Goal: Information Seeking & Learning: Learn about a topic

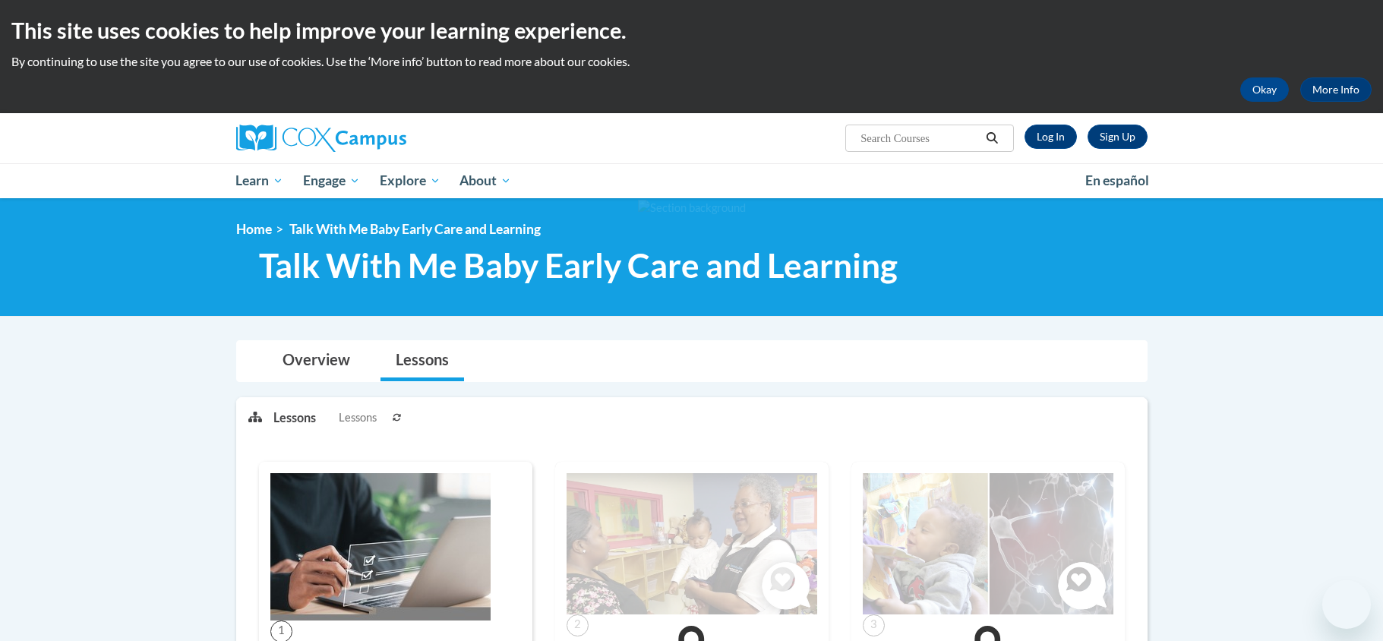
scroll to position [639, 0]
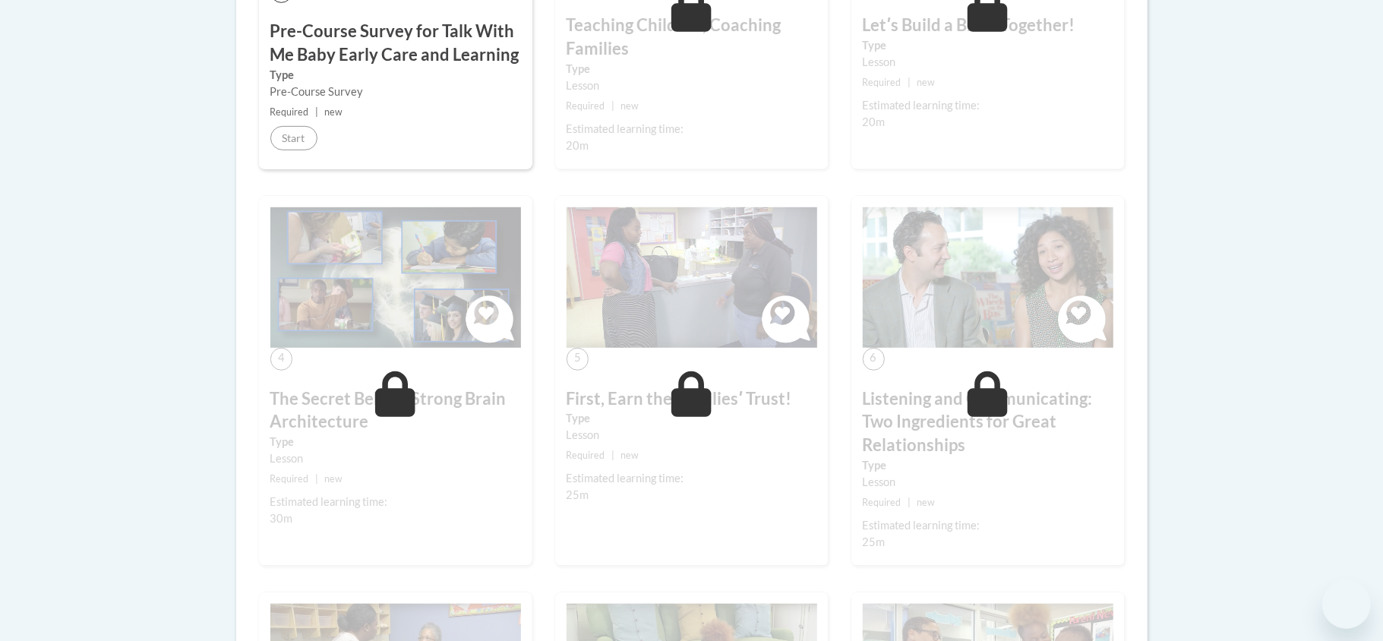
click at [1250, 317] on body "This site uses cookies to help improve your learning experience. By continuing …" at bounding box center [691, 572] width 1383 height 2423
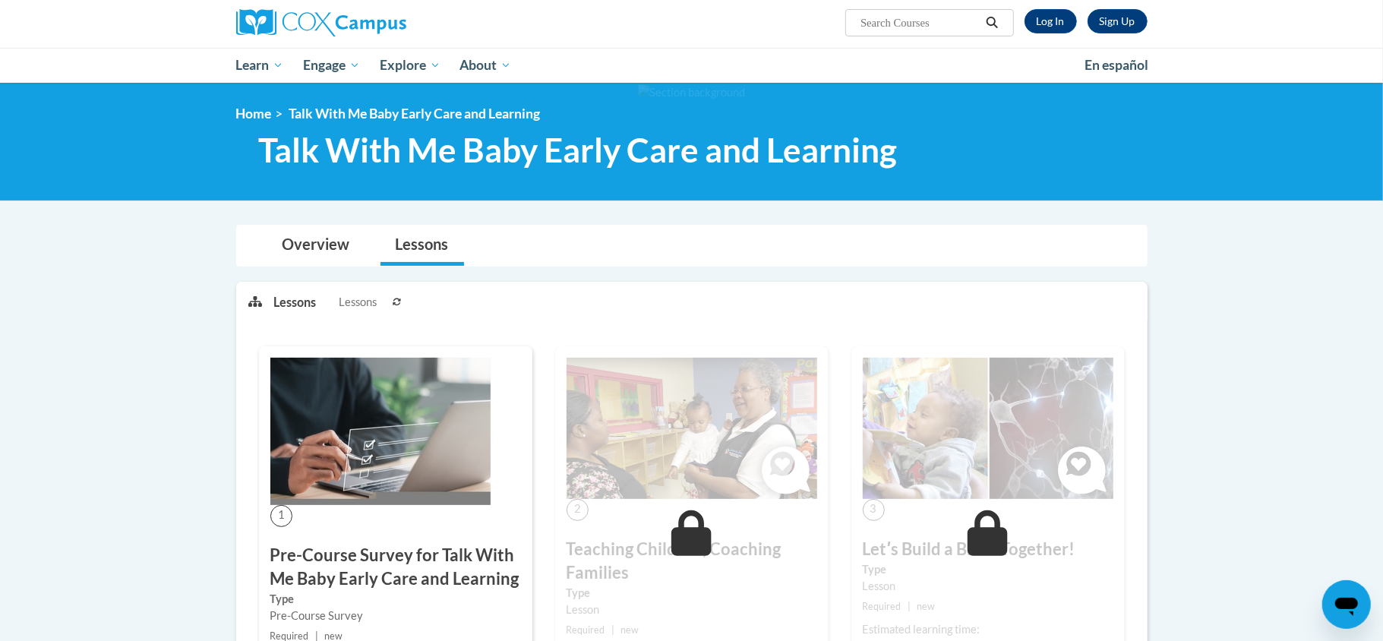
scroll to position [0, 0]
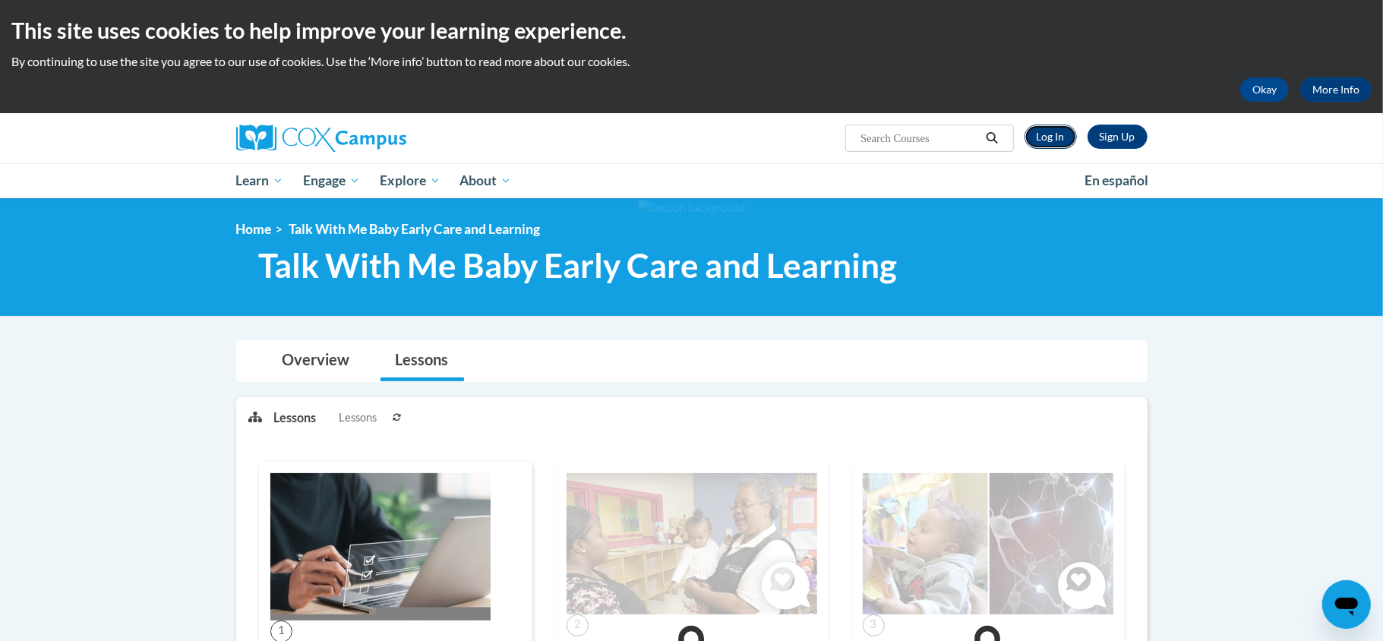
click at [1037, 136] on link "Log In" at bounding box center [1051, 137] width 52 height 24
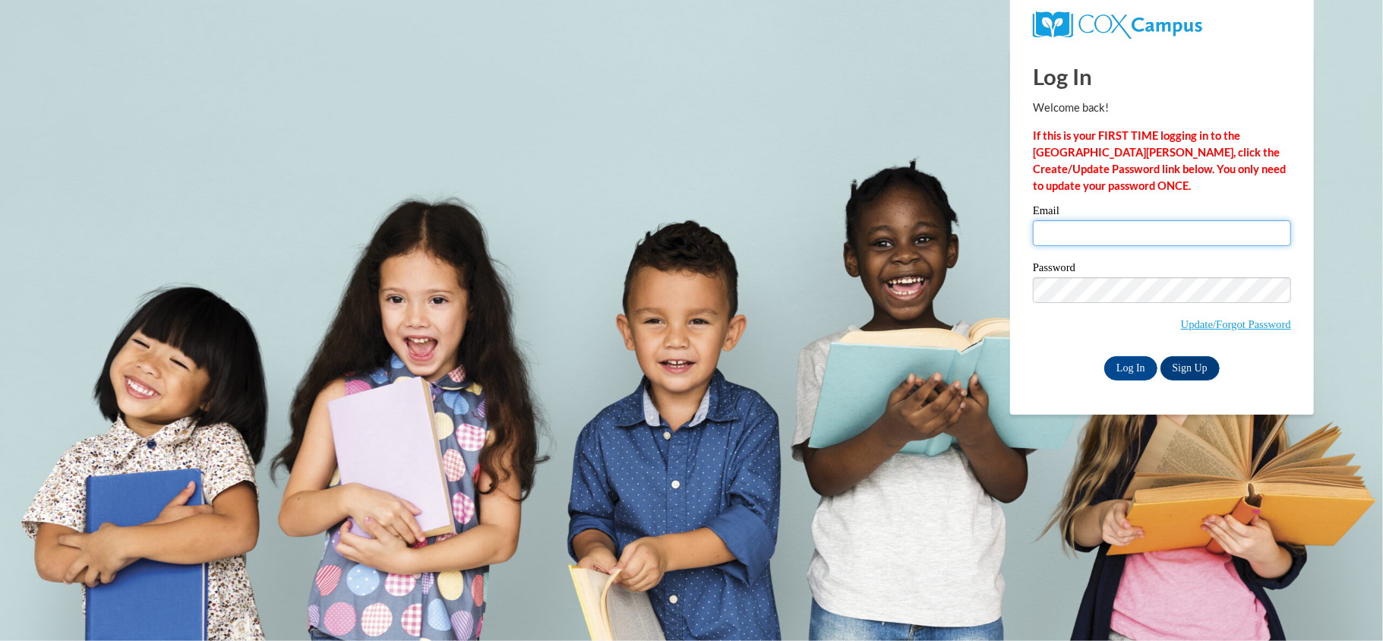
click at [1104, 238] on input "Email" at bounding box center [1162, 233] width 258 height 26
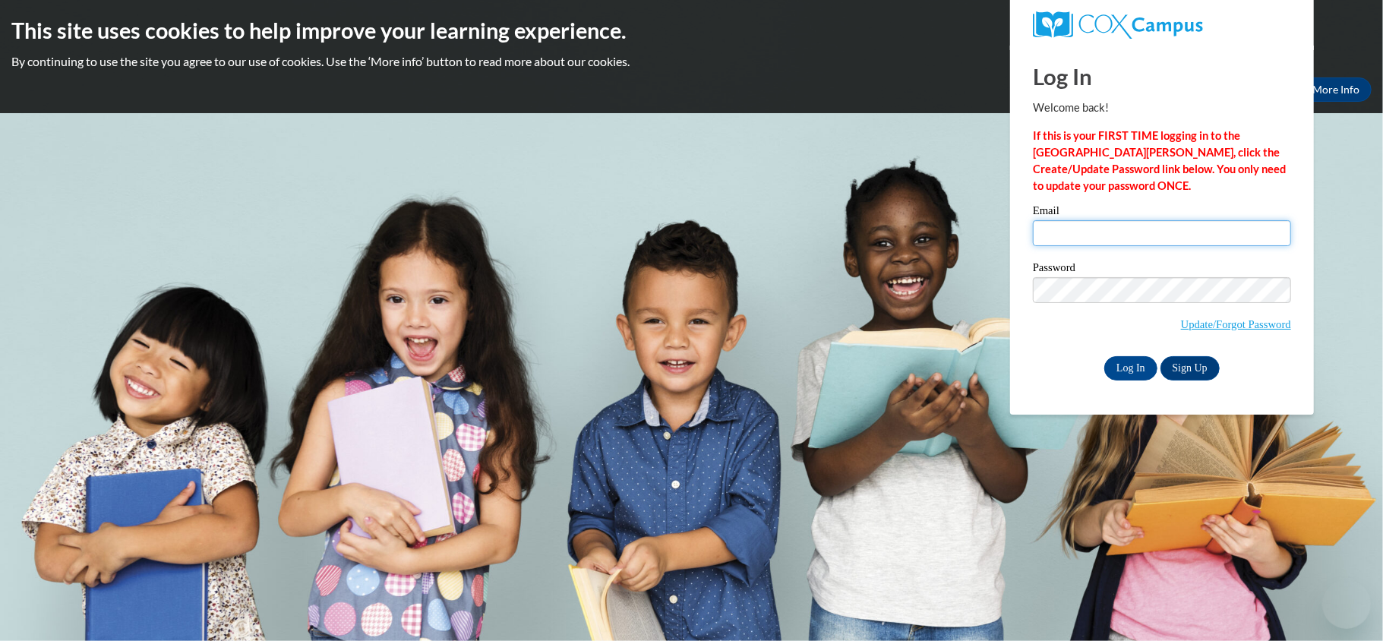
type input "nicholecrawley73@gmail.com"
click at [1104, 238] on input "nicholecrawley73@gmail.com" at bounding box center [1162, 233] width 258 height 26
click at [1134, 364] on input "Log In" at bounding box center [1130, 368] width 53 height 24
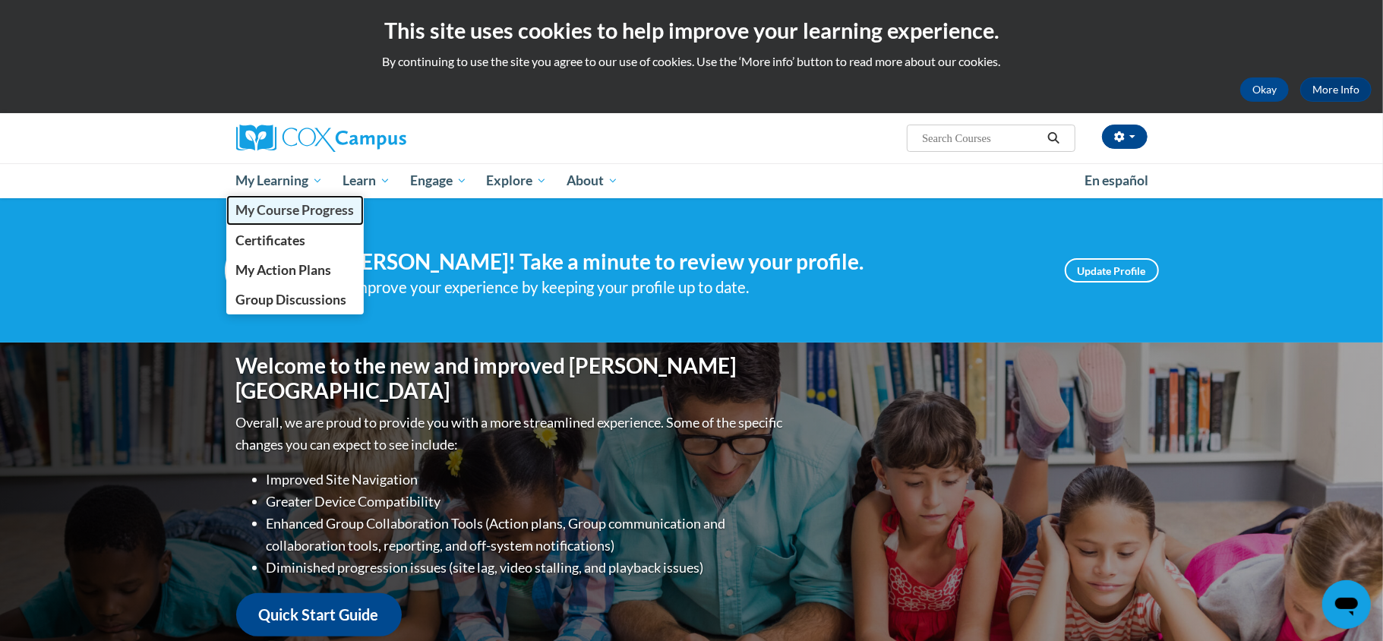
click at [320, 211] on span "My Course Progress" at bounding box center [294, 210] width 118 height 16
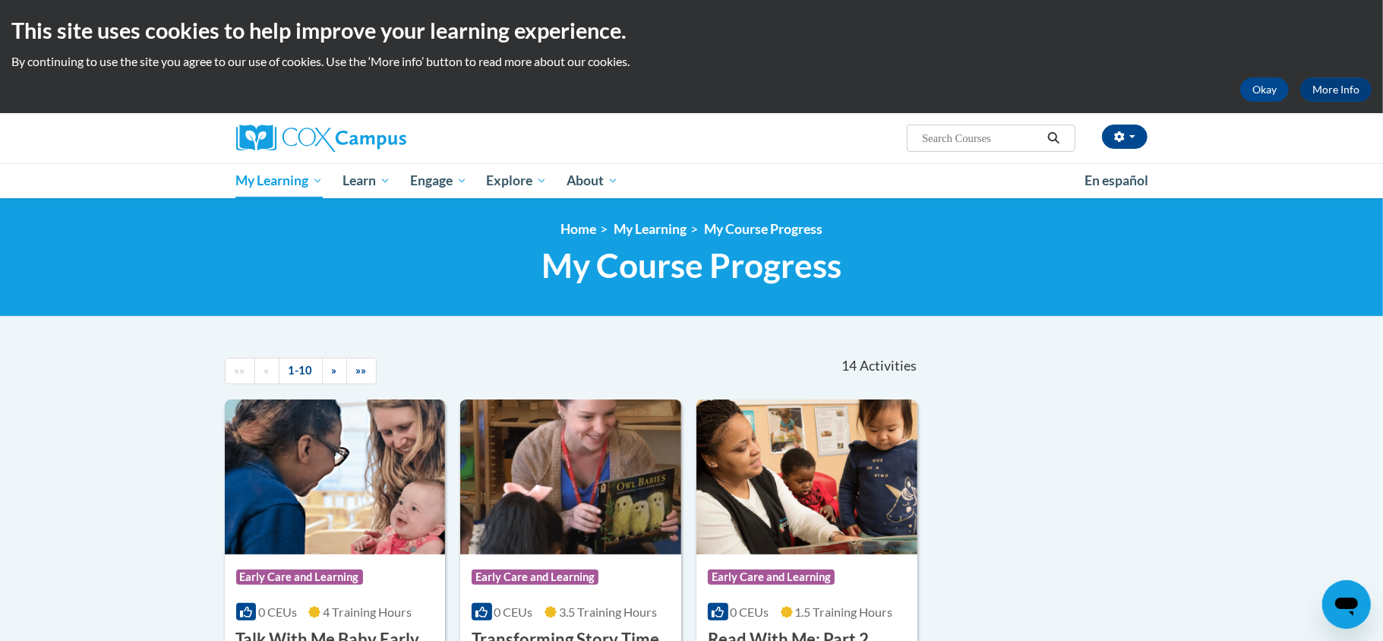
scroll to position [40, 0]
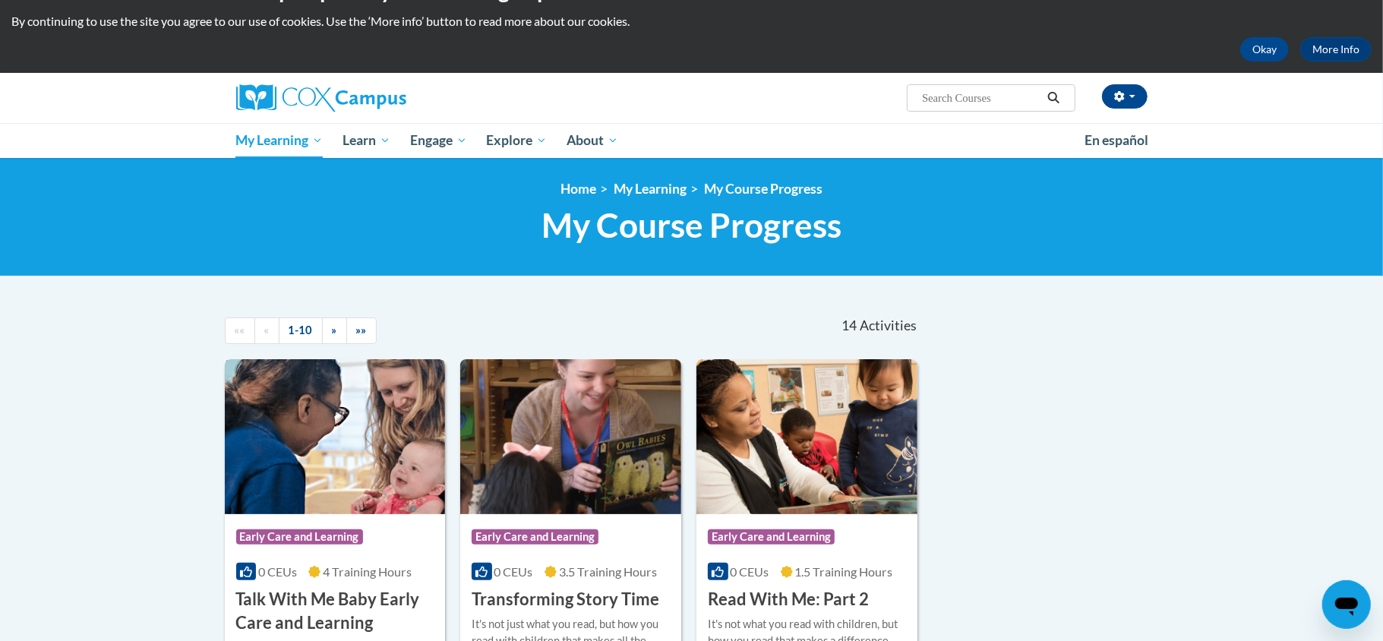
click at [361, 540] on span "Early Care and Learning" at bounding box center [299, 536] width 127 height 15
click at [355, 605] on h3 "Talk With Me Baby Early Care and Learning" at bounding box center [335, 611] width 198 height 47
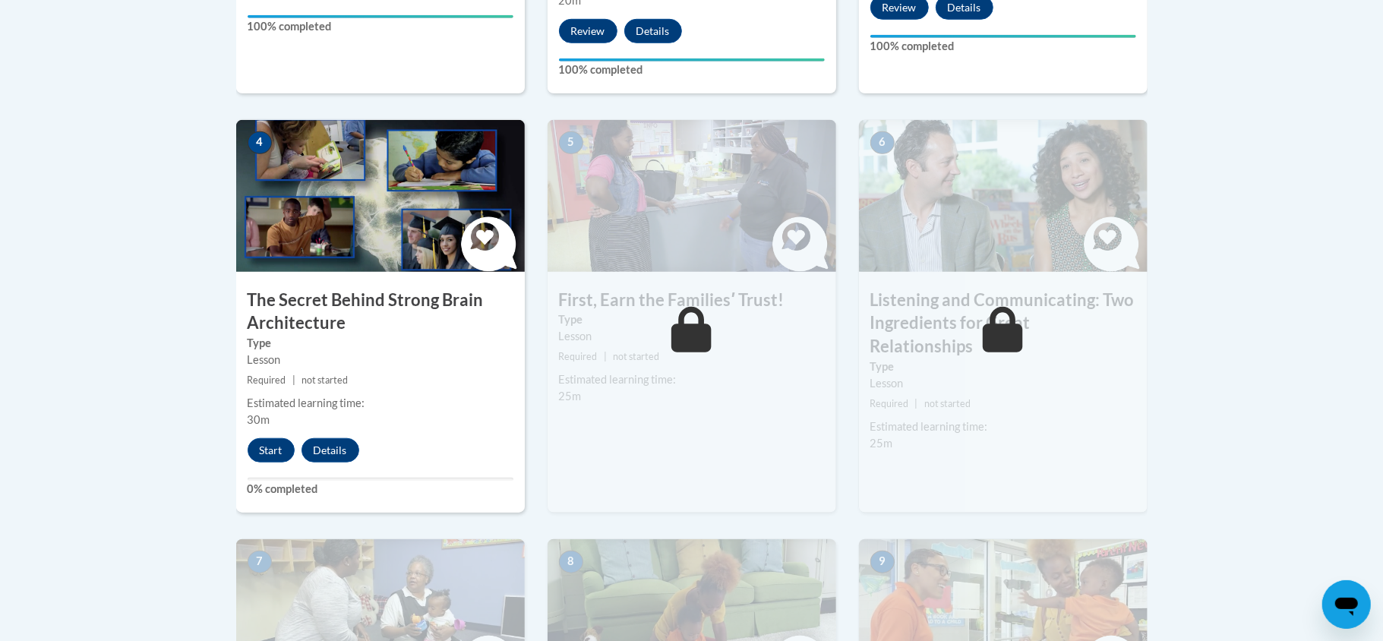
scroll to position [810, 0]
click at [279, 444] on button "Start" at bounding box center [271, 450] width 47 height 24
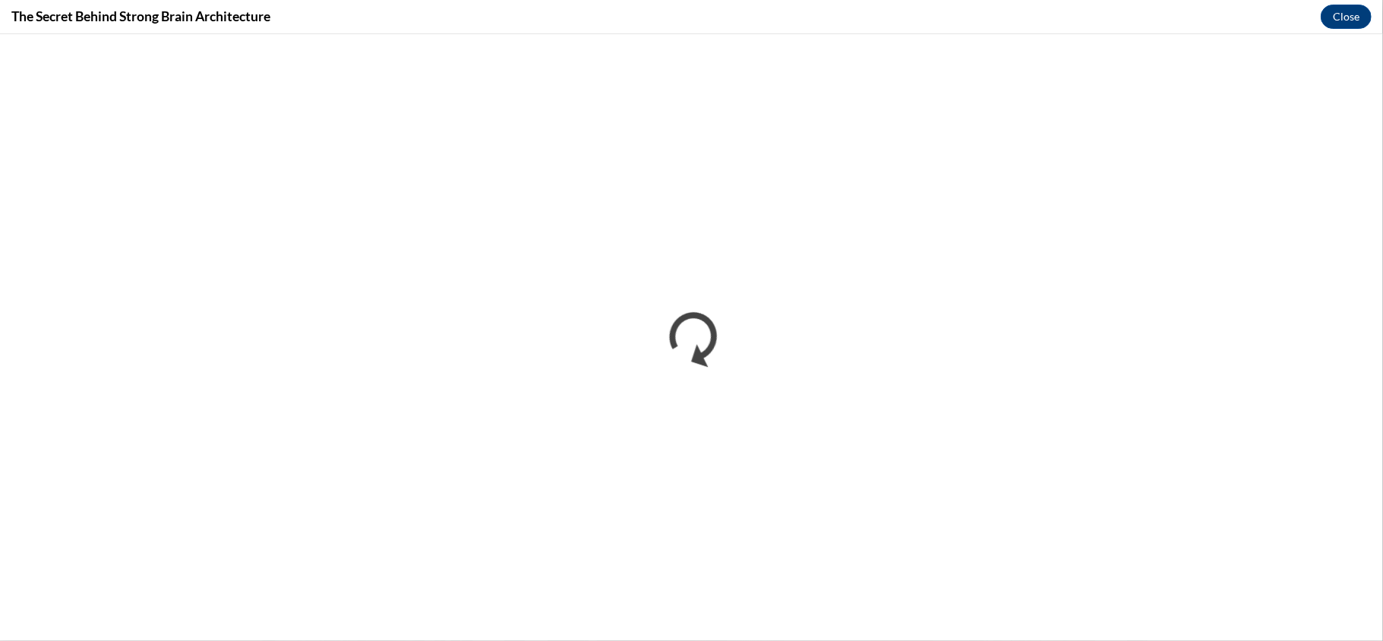
scroll to position [0, 0]
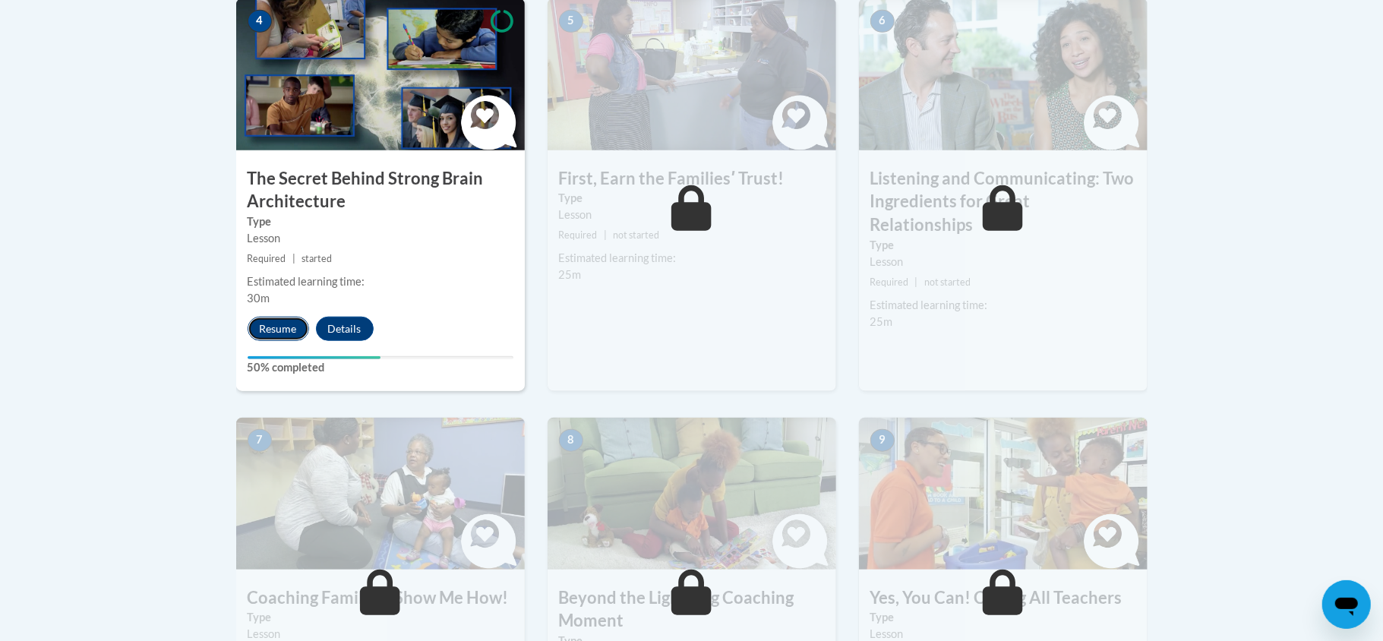
click at [275, 324] on button "Resume" at bounding box center [279, 329] width 62 height 24
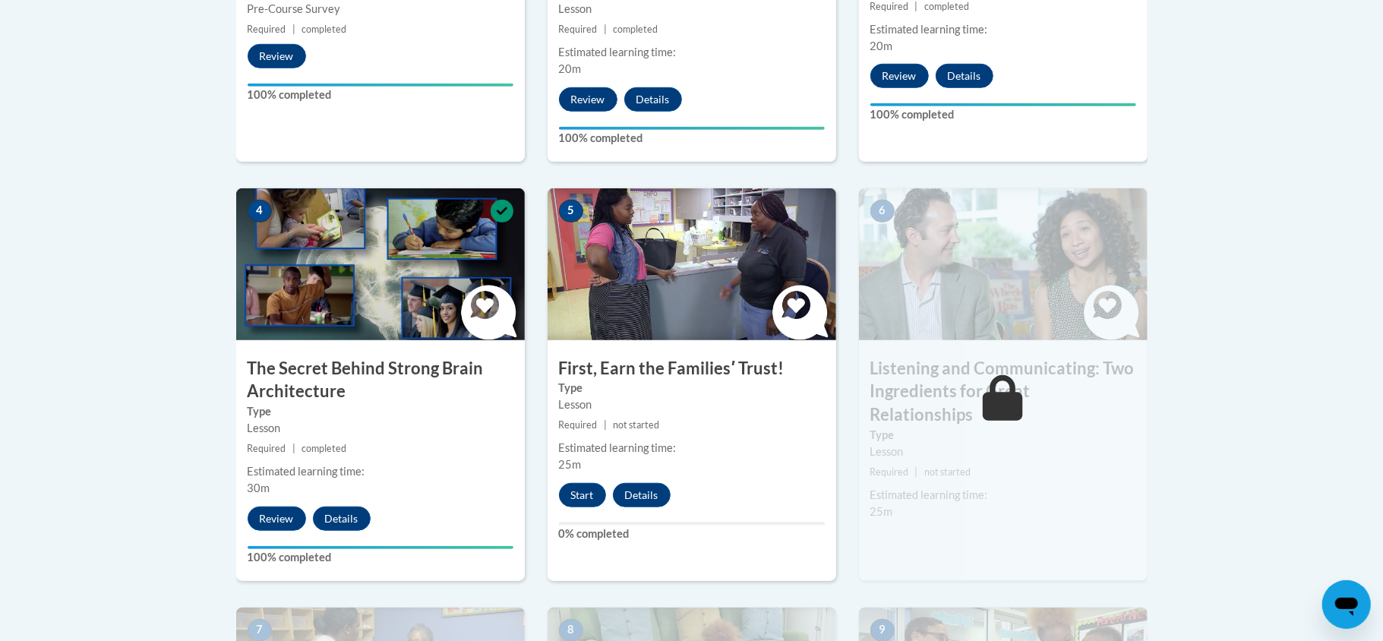
scroll to position [769, 0]
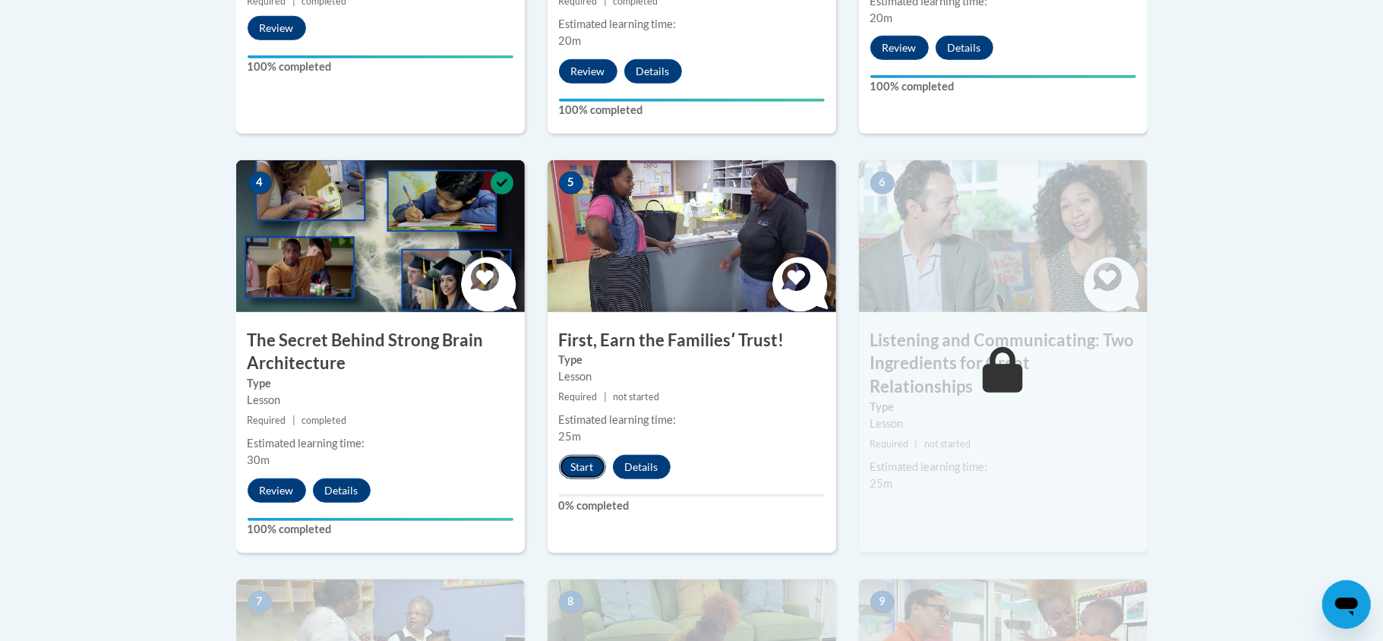
click at [580, 468] on button "Start" at bounding box center [582, 467] width 47 height 24
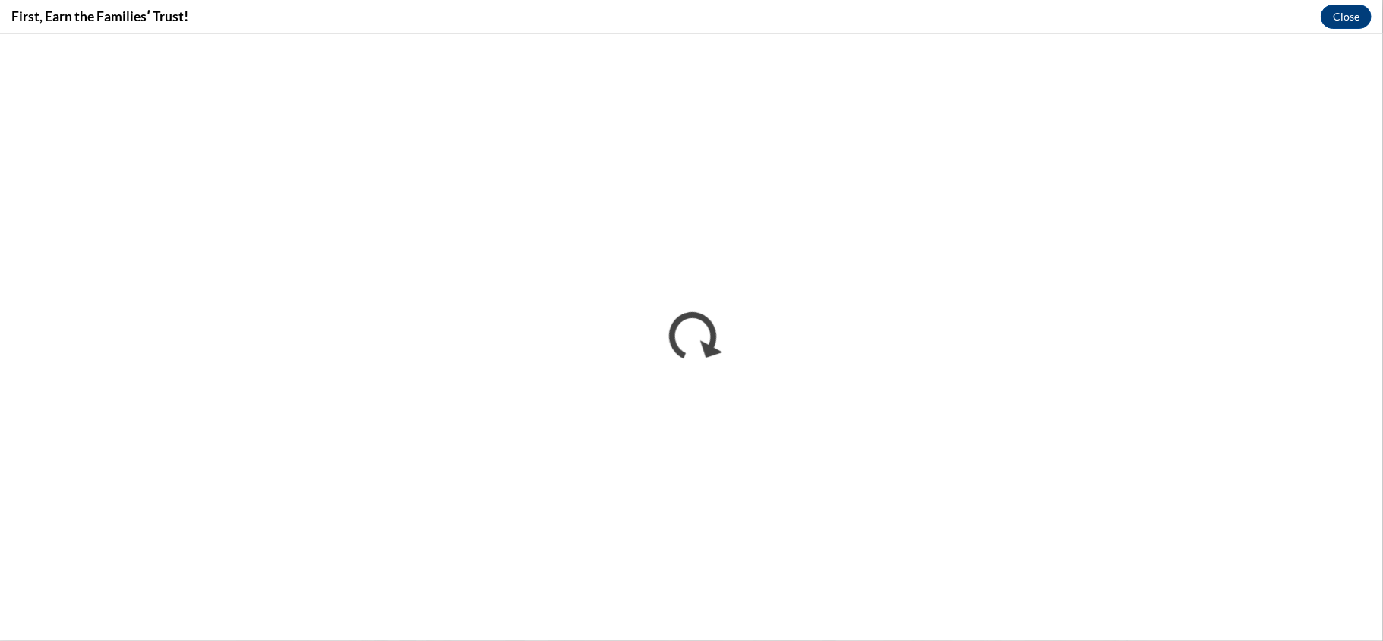
scroll to position [0, 0]
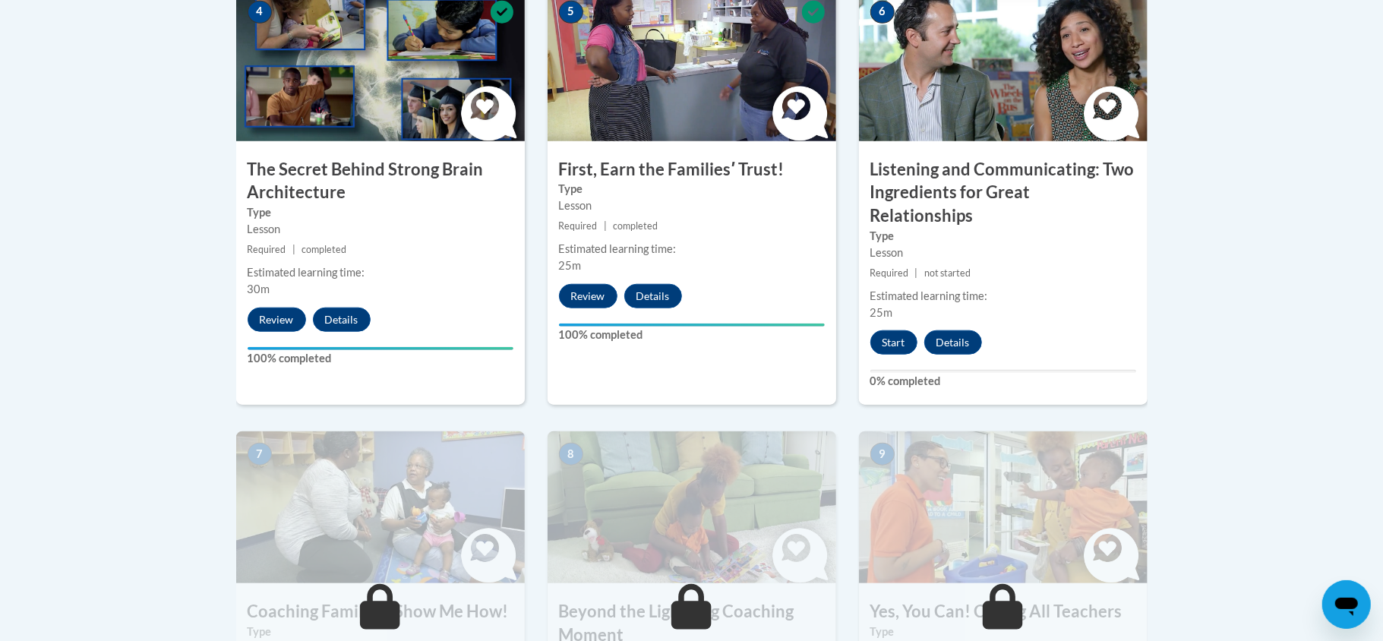
scroll to position [931, 0]
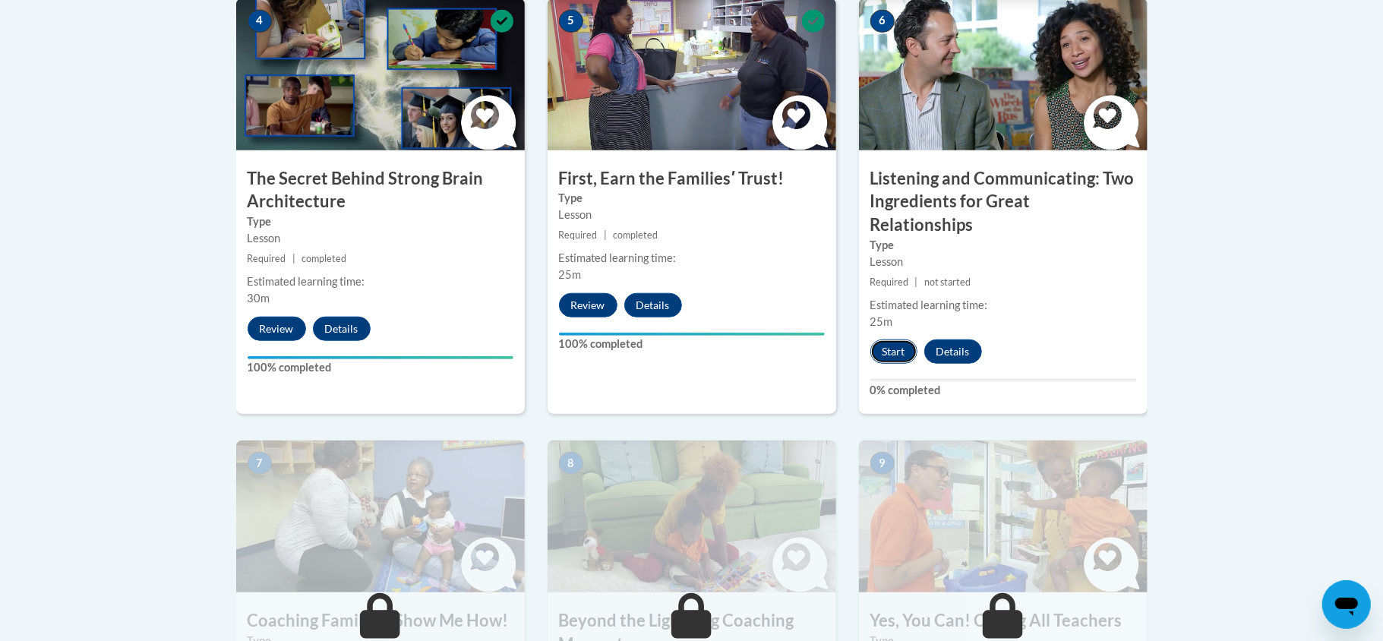
click at [914, 339] on button "Start" at bounding box center [893, 351] width 47 height 24
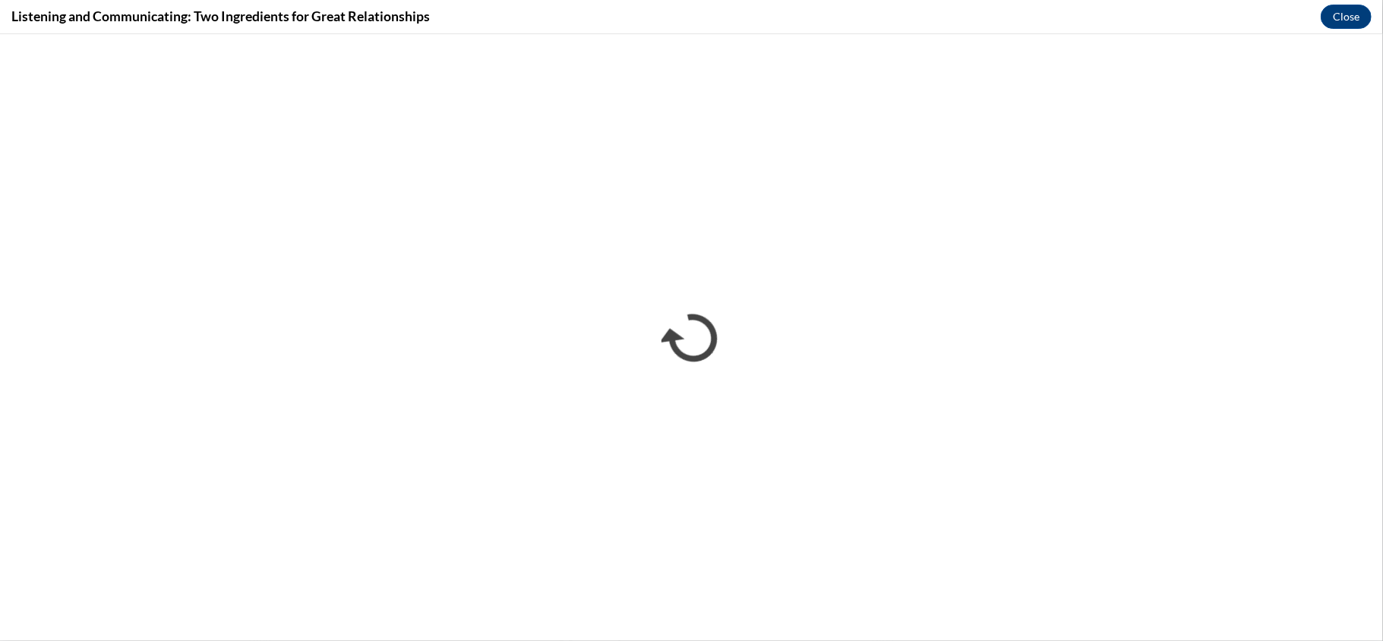
scroll to position [0, 0]
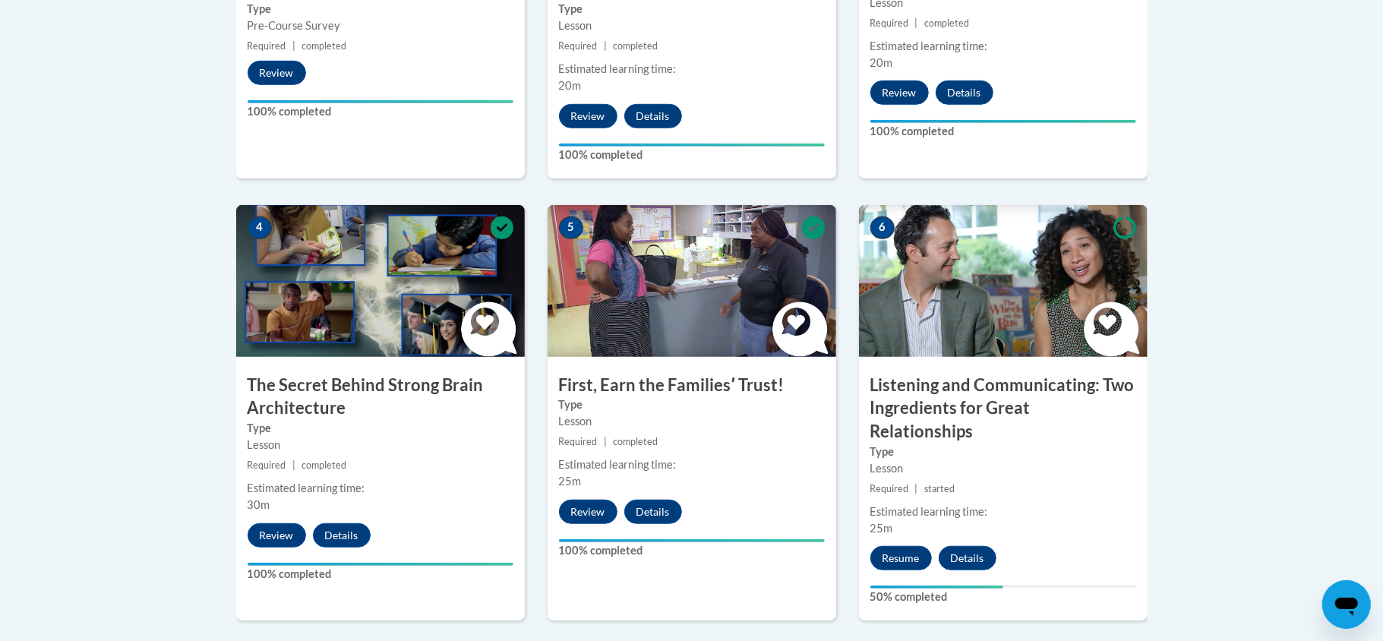
scroll to position [727, 0]
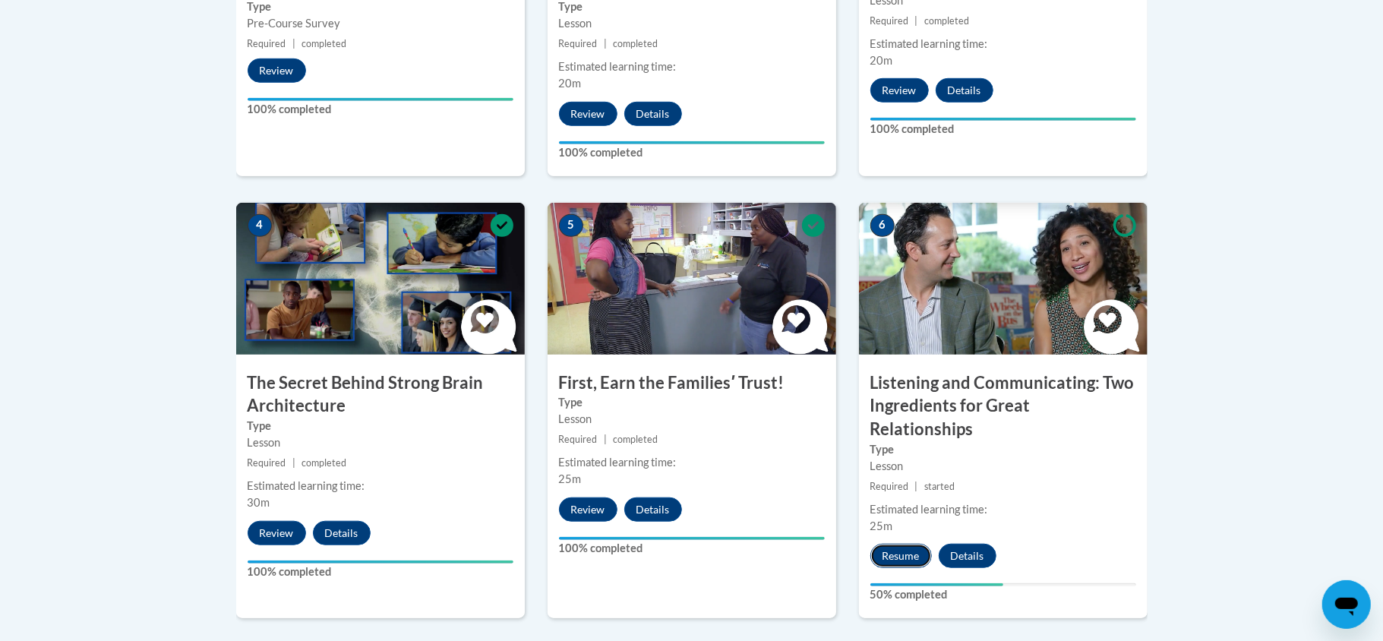
click at [896, 544] on button "Resume" at bounding box center [901, 556] width 62 height 24
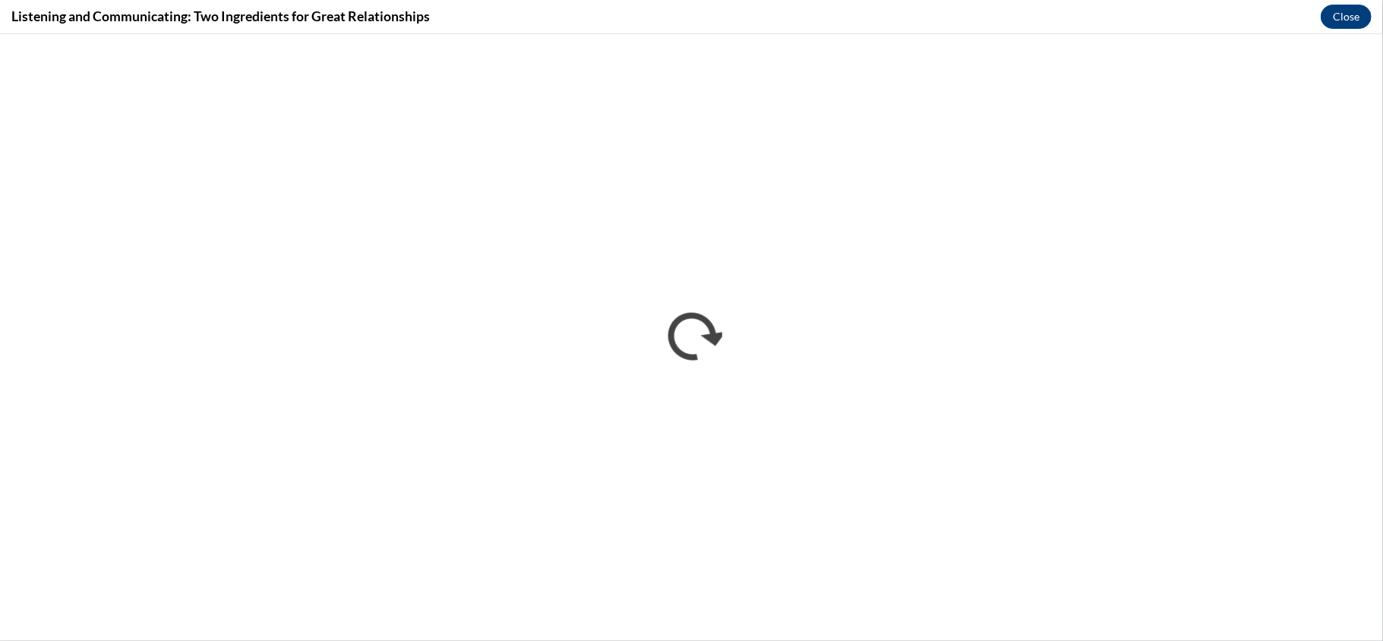
scroll to position [0, 0]
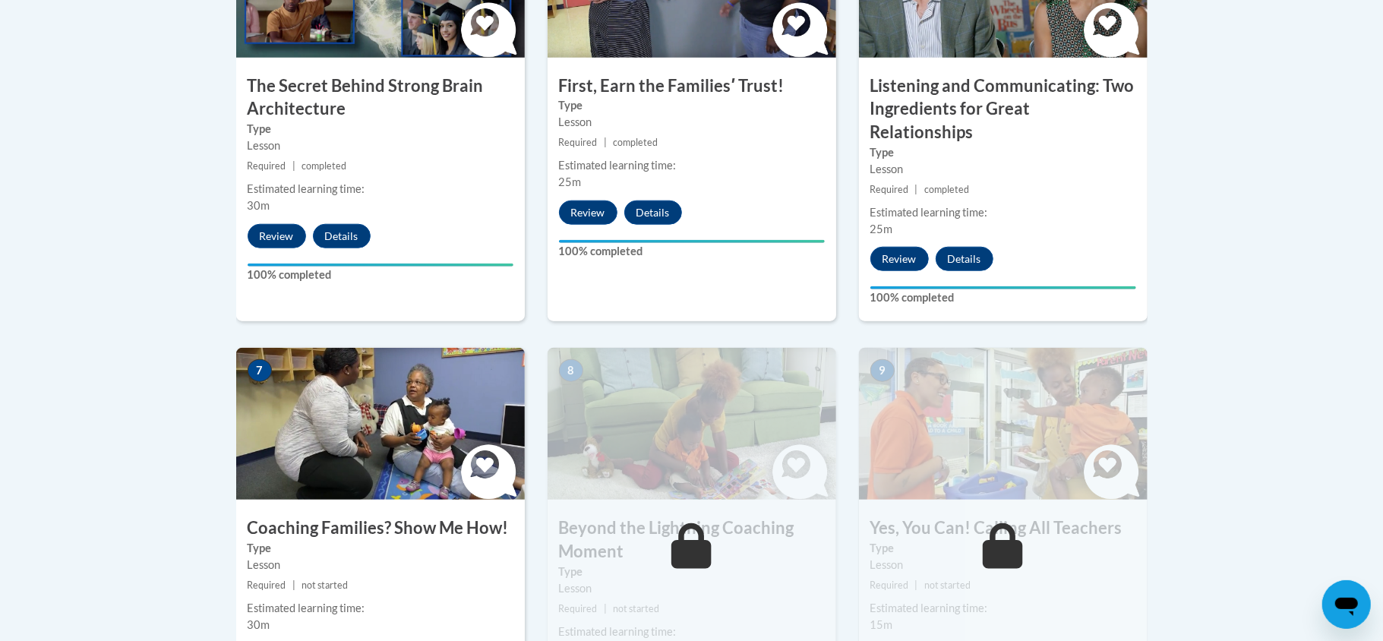
scroll to position [1134, 0]
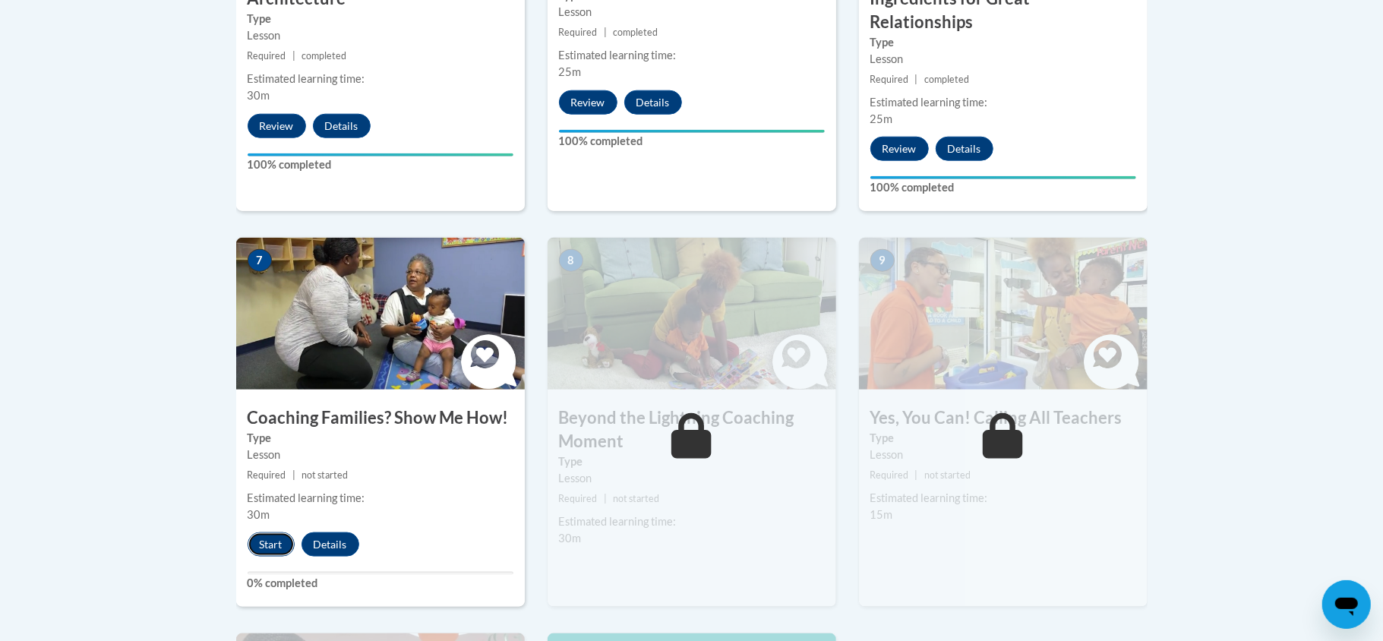
click at [276, 532] on button "Start" at bounding box center [271, 544] width 47 height 24
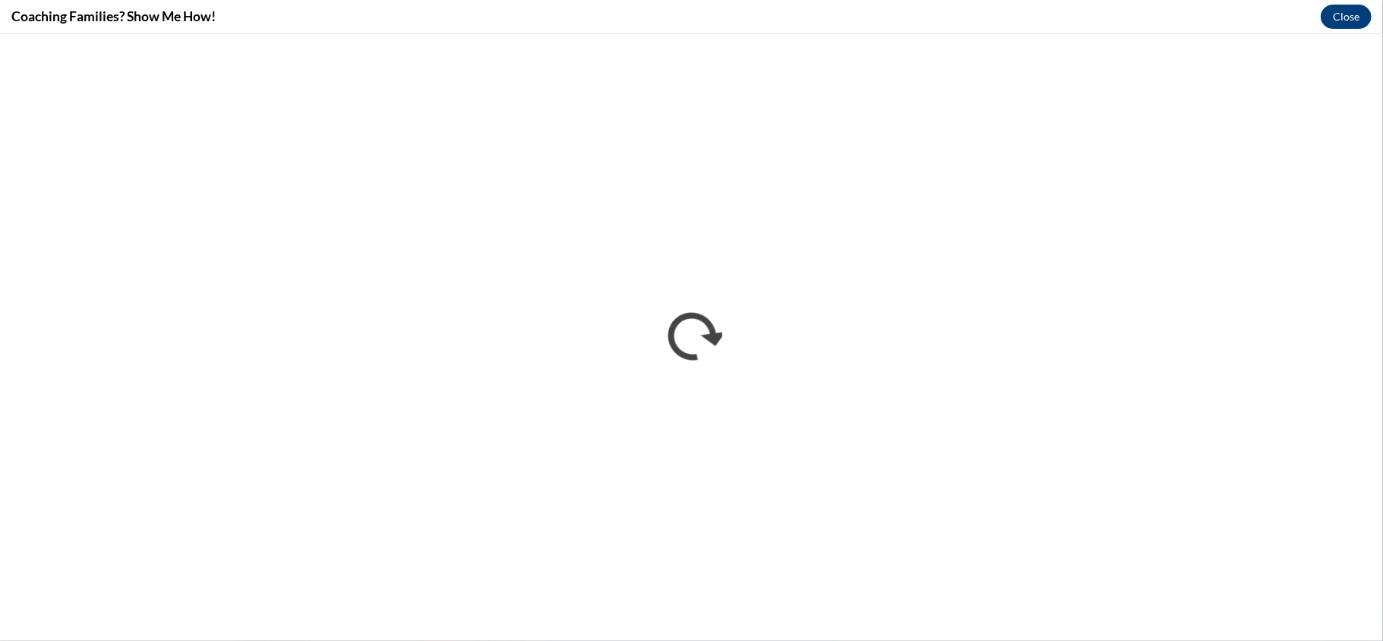
scroll to position [0, 0]
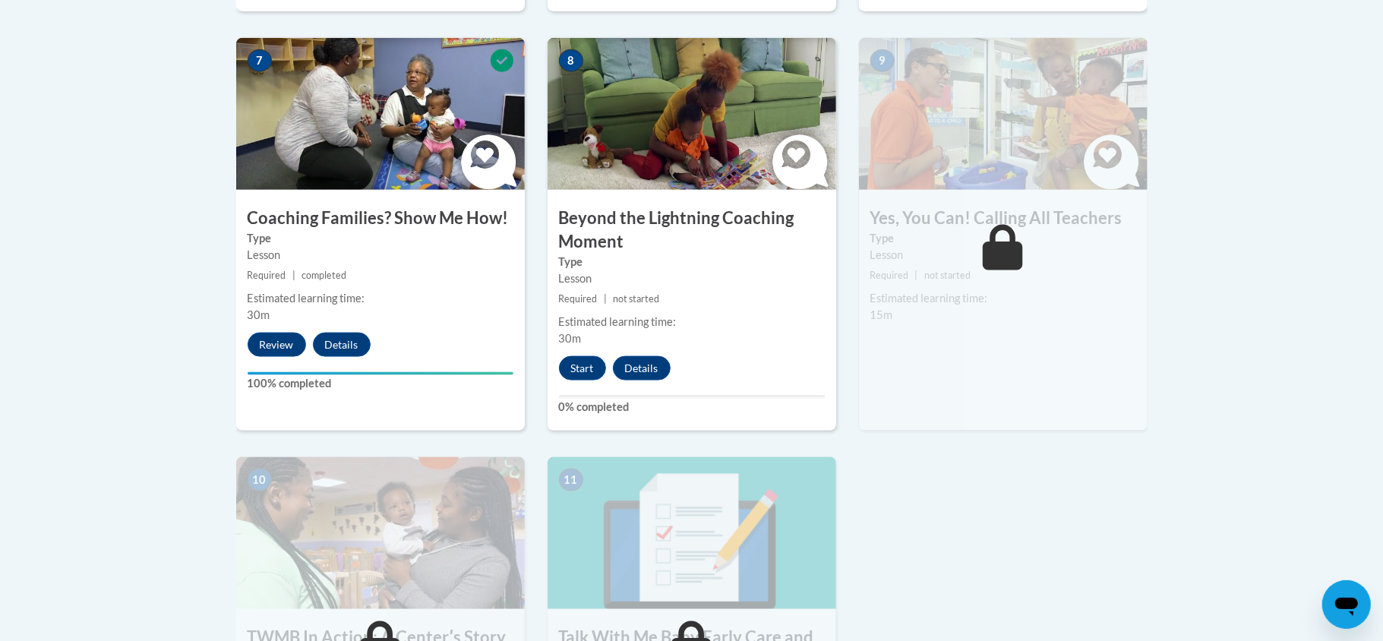
scroll to position [1337, 0]
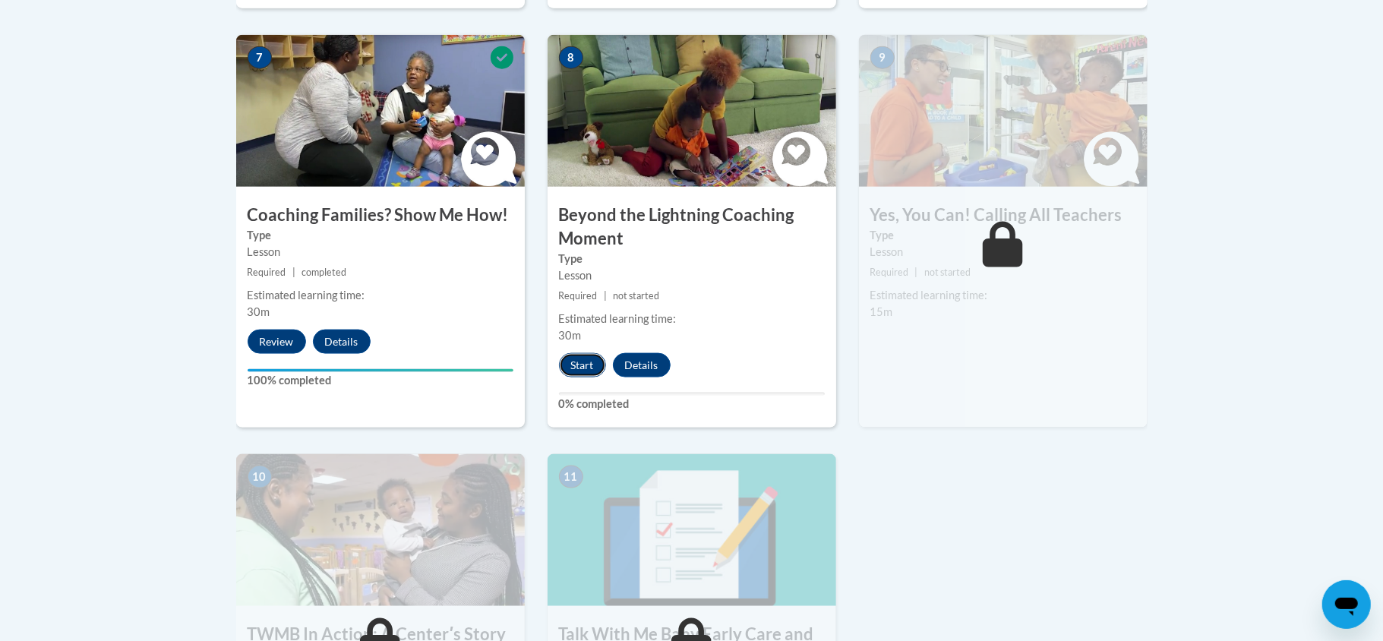
click at [586, 353] on button "Start" at bounding box center [582, 365] width 47 height 24
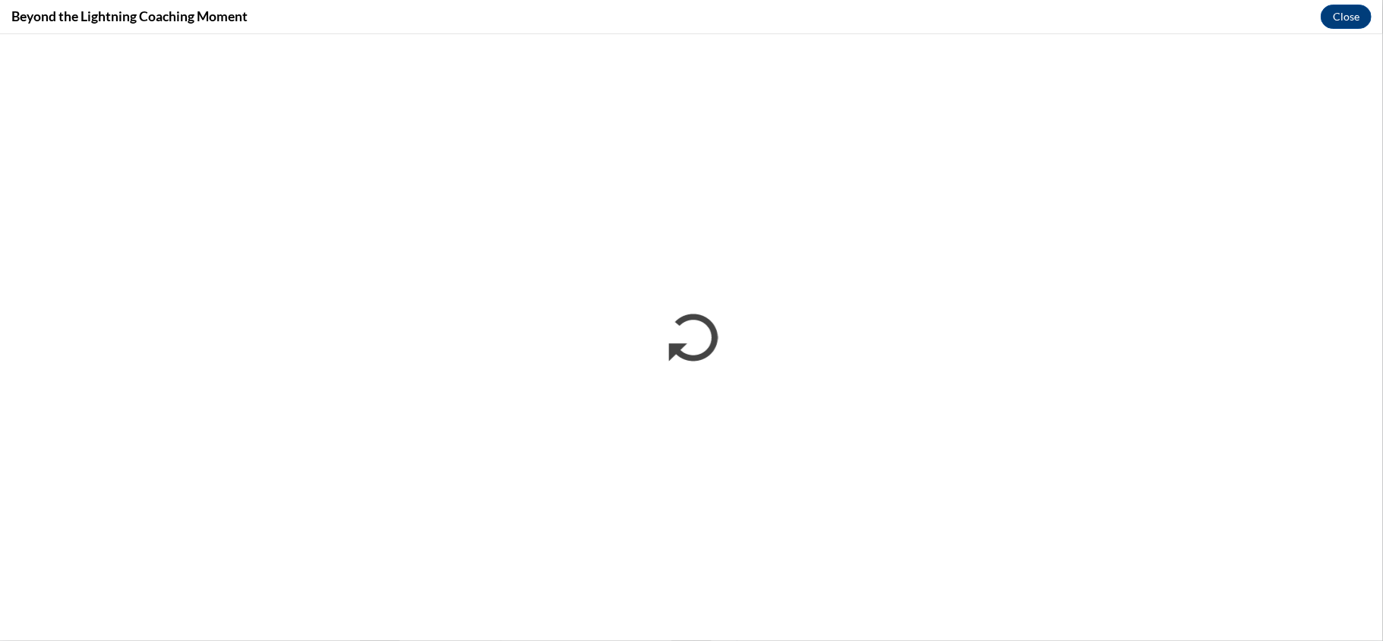
scroll to position [0, 0]
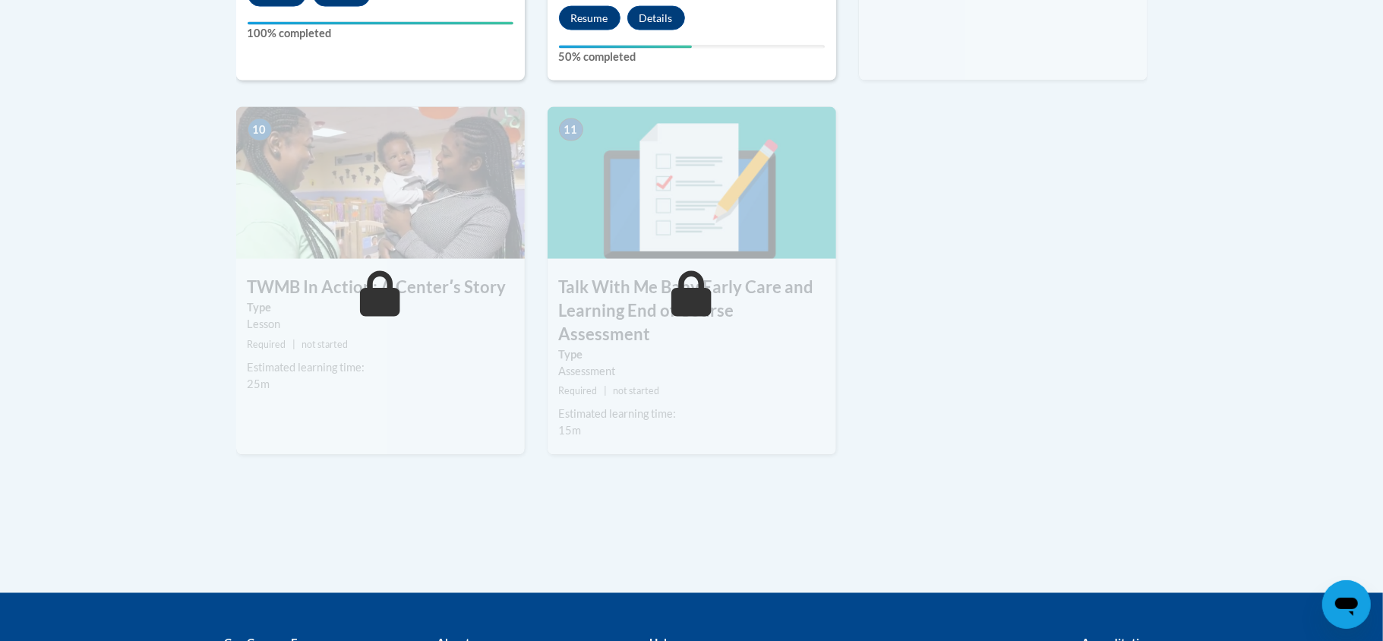
scroll to position [1839, 0]
